Goal: Complete application form: Complete application form

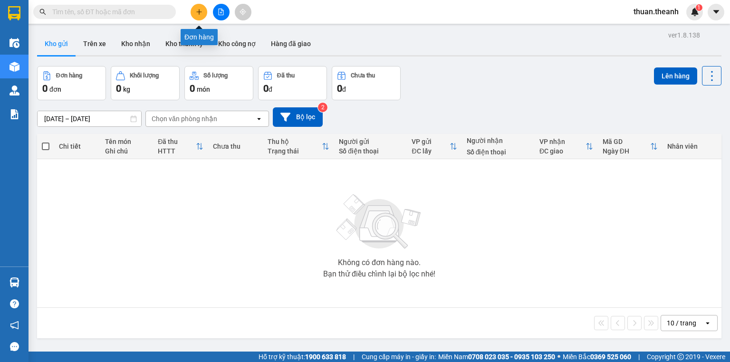
click at [196, 9] on icon "plus" at bounding box center [199, 12] width 7 height 7
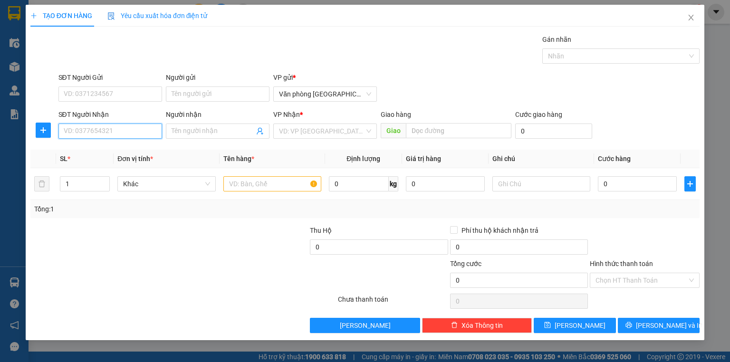
click at [103, 127] on input "SĐT Người Nhận" at bounding box center [110, 131] width 104 height 15
type input "0922927999"
click at [123, 143] on div "0922927999" at bounding box center [110, 149] width 104 height 15
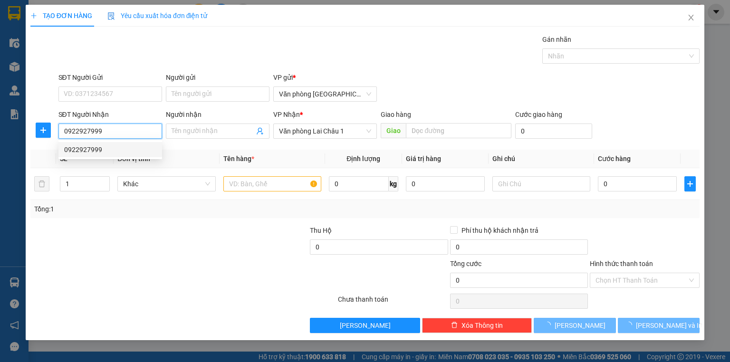
type input "100.000"
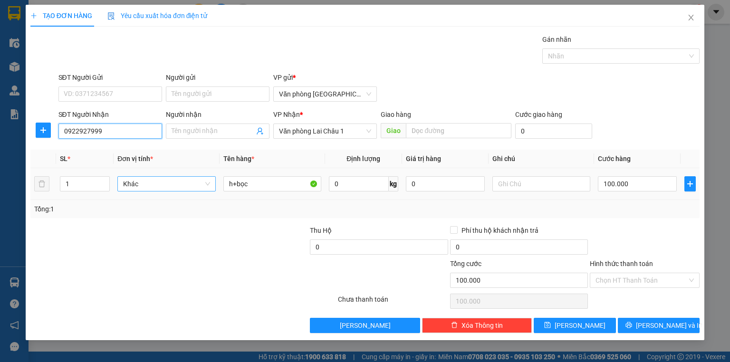
type input "0922927999"
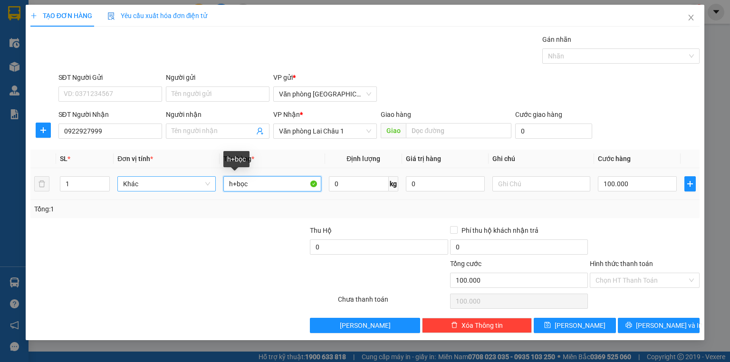
drag, startPoint x: 210, startPoint y: 187, endPoint x: 146, endPoint y: 187, distance: 63.7
click at [146, 187] on tr "1 Khác h+bọc 0 kg 0 100.000" at bounding box center [364, 184] width 669 height 32
type input "h"
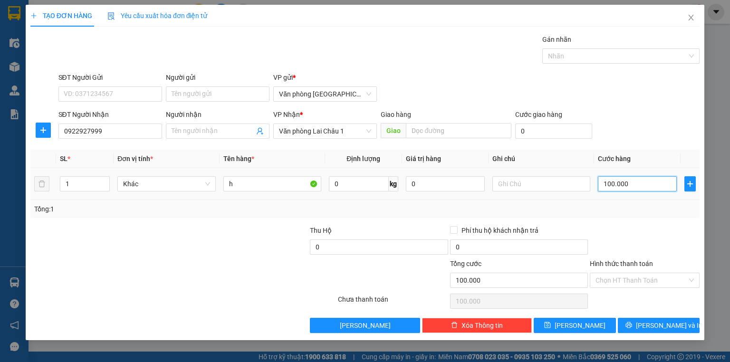
click at [621, 184] on input "100.000" at bounding box center [637, 183] width 79 height 15
type input "5"
type input "50"
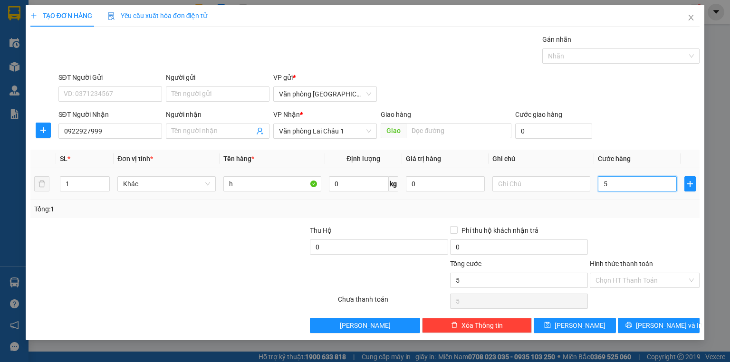
type input "50"
type input "500"
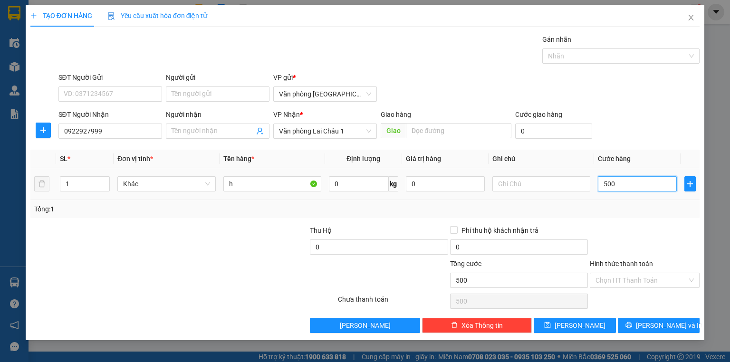
type input "5.000"
type input "50.000"
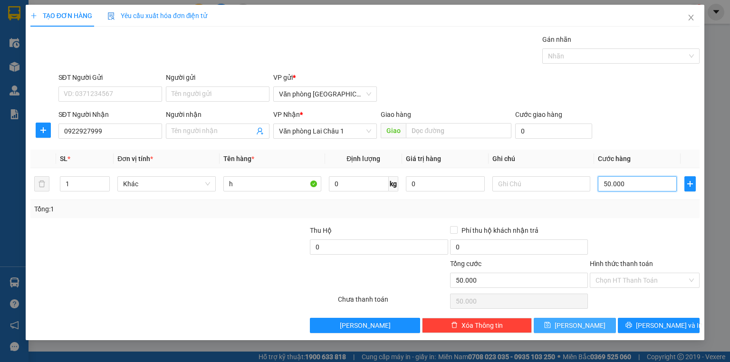
type input "50.000"
click at [578, 326] on span "Lưu" at bounding box center [579, 325] width 51 height 10
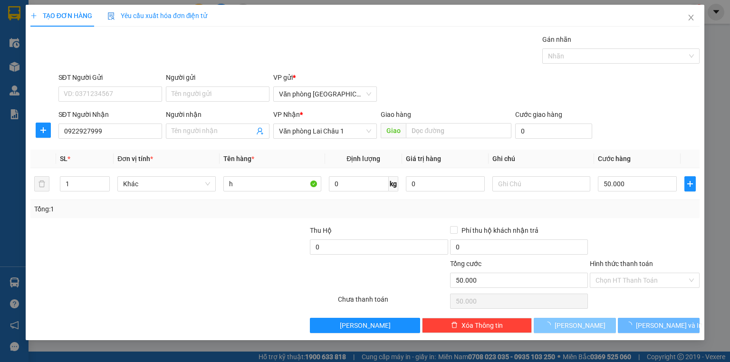
type input "0"
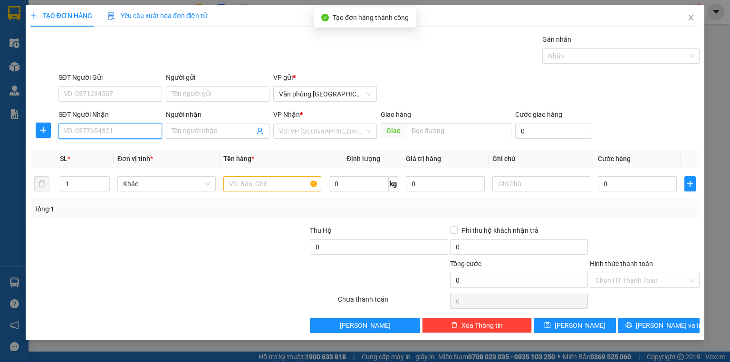
click at [144, 132] on input "SĐT Người Nhận" at bounding box center [110, 131] width 104 height 15
